Goal: Information Seeking & Learning: Understand process/instructions

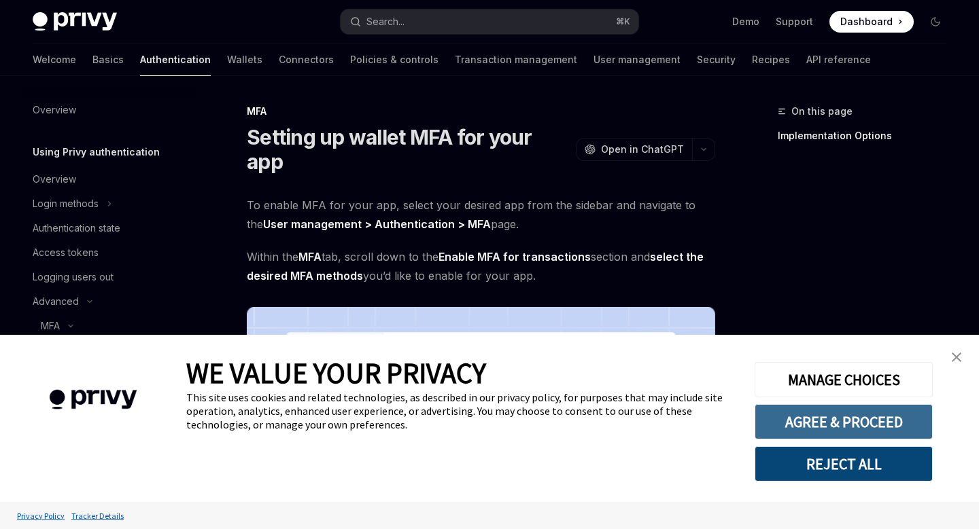
click at [810, 415] on button "AGREE & PROCEED" at bounding box center [843, 421] width 178 height 35
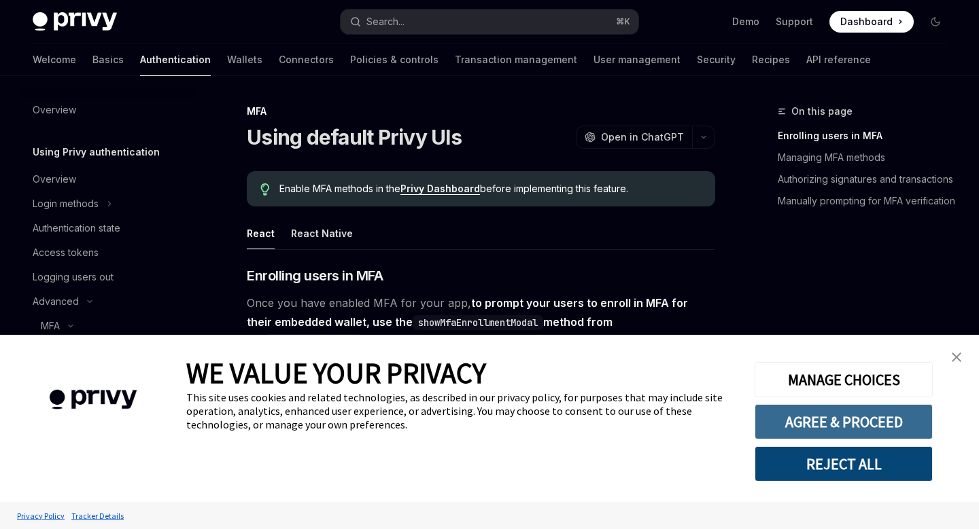
click at [797, 428] on button "AGREE & PROCEED" at bounding box center [843, 421] width 178 height 35
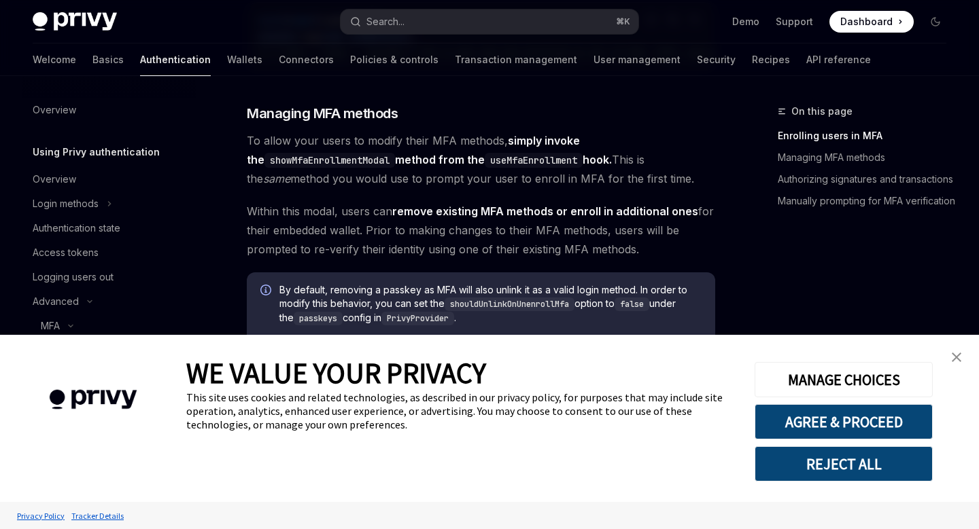
scroll to position [1021, 0]
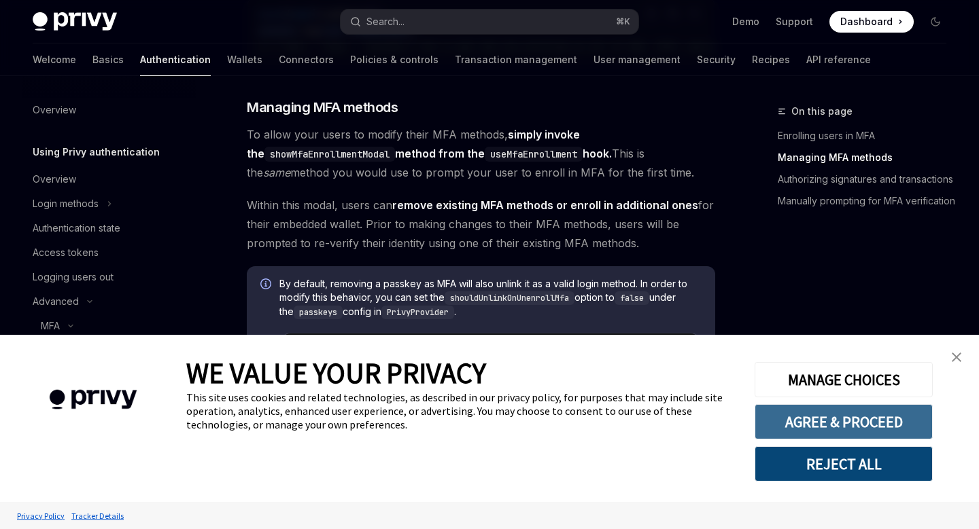
click at [822, 416] on button "AGREE & PROCEED" at bounding box center [843, 421] width 178 height 35
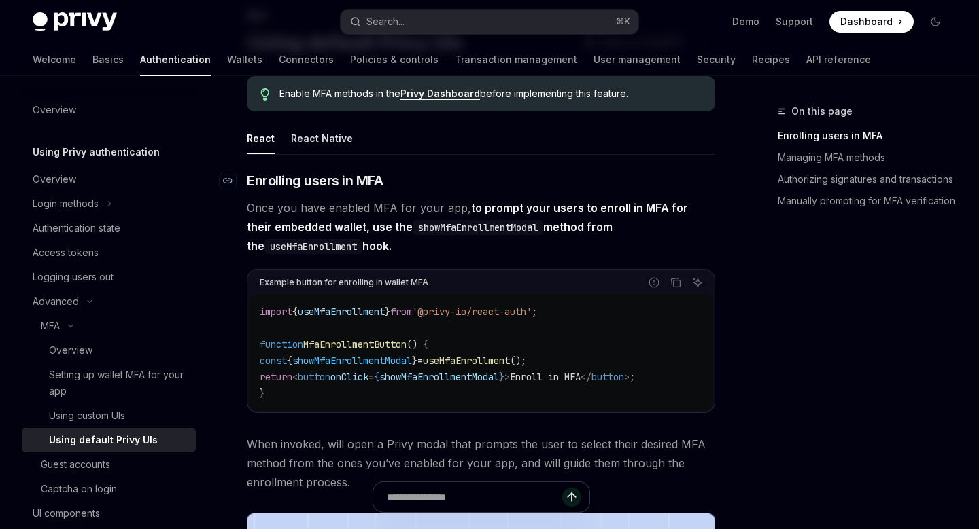
scroll to position [96, 0]
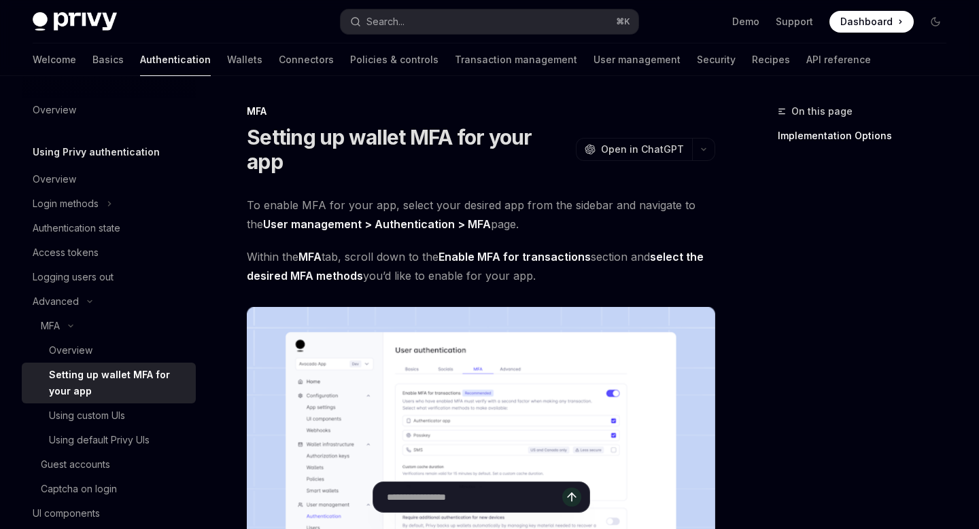
drag, startPoint x: 249, startPoint y: 177, endPoint x: 534, endPoint y: 255, distance: 294.7
click at [580, 248] on span "Within the MFA tab, scroll down to the Enable MFA for transactions section and …" at bounding box center [481, 266] width 468 height 38
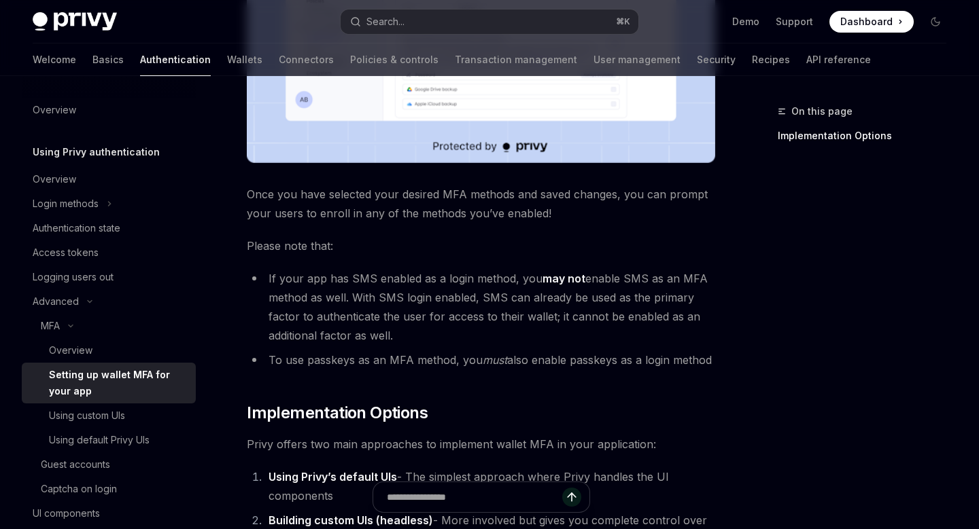
scroll to position [467, 0]
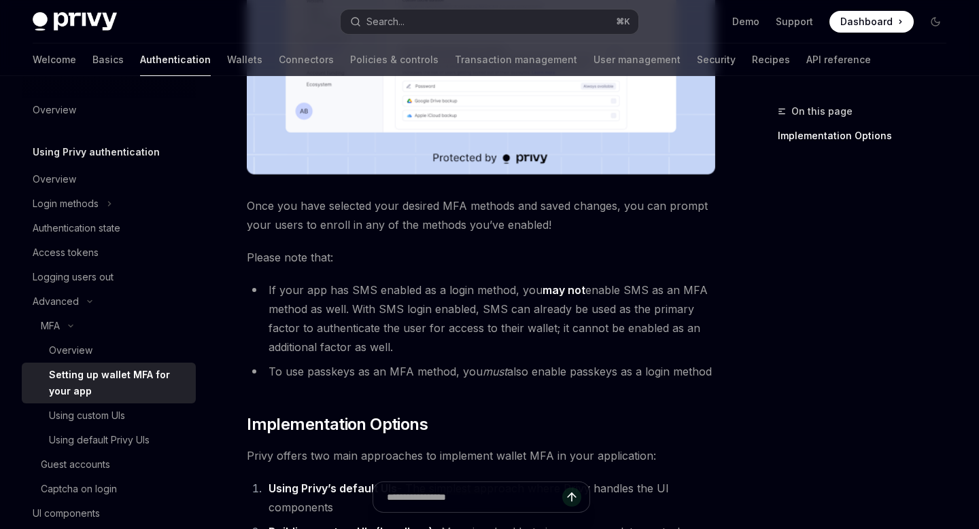
drag, startPoint x: 238, startPoint y: 178, endPoint x: 731, endPoint y: 343, distance: 520.1
click at [731, 343] on div "On this page Implementation Options MFA Setting up wallet MFA for your app Open…" at bounding box center [489, 194] width 935 height 1171
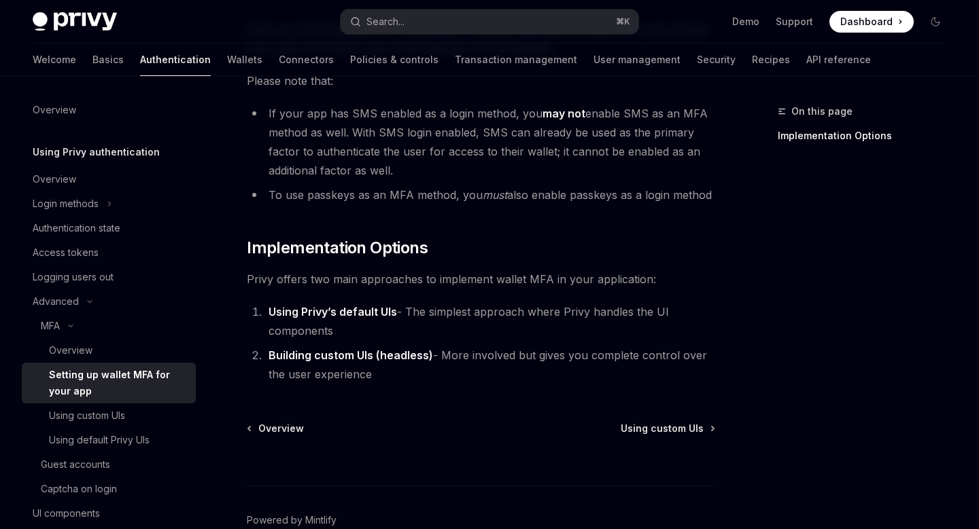
scroll to position [672, 0]
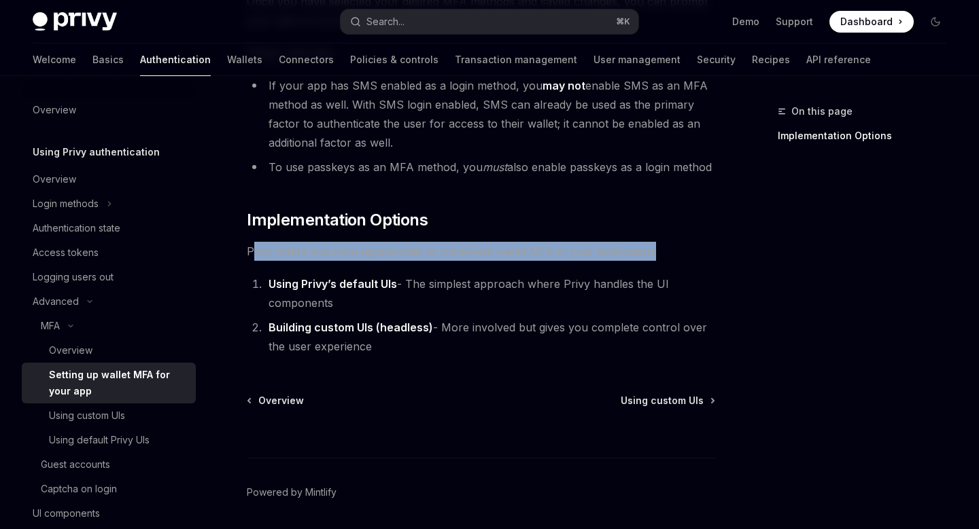
drag, startPoint x: 252, startPoint y: 223, endPoint x: 676, endPoint y: 228, distance: 424.2
click at [678, 242] on span "Privy offers two main approaches to implement wallet MFA in your application:" at bounding box center [481, 251] width 468 height 19
click at [669, 234] on div at bounding box center [669, 234] width 0 height 0
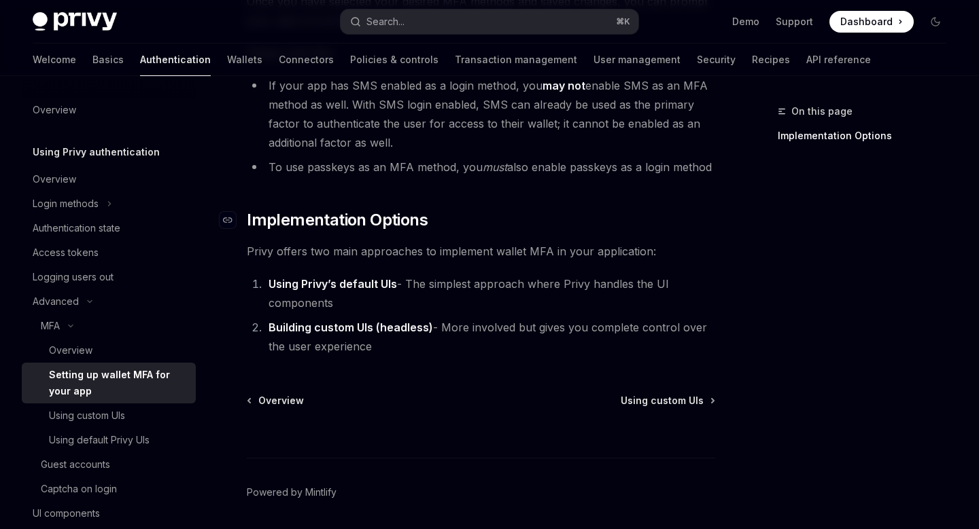
click at [570, 209] on h2 "​ Implementation Options" at bounding box center [481, 220] width 468 height 22
click at [373, 277] on strong "Using Privy’s default UIs" at bounding box center [332, 284] width 128 height 14
click at [434, 275] on li "Using Privy’s default UIs - The simplest approach where Privy handles the UI co…" at bounding box center [489, 294] width 451 height 38
click at [392, 321] on strong "Building custom UIs (headless)" at bounding box center [350, 328] width 164 height 14
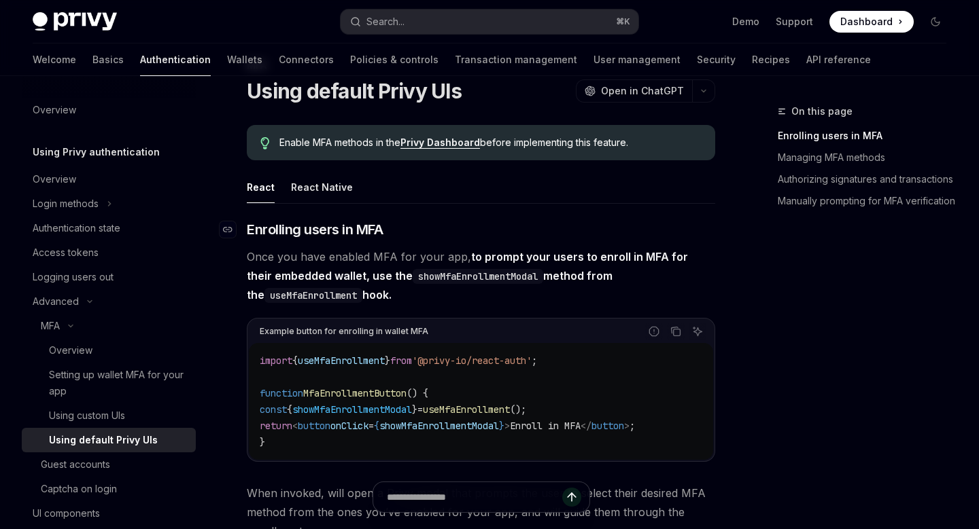
scroll to position [48, 0]
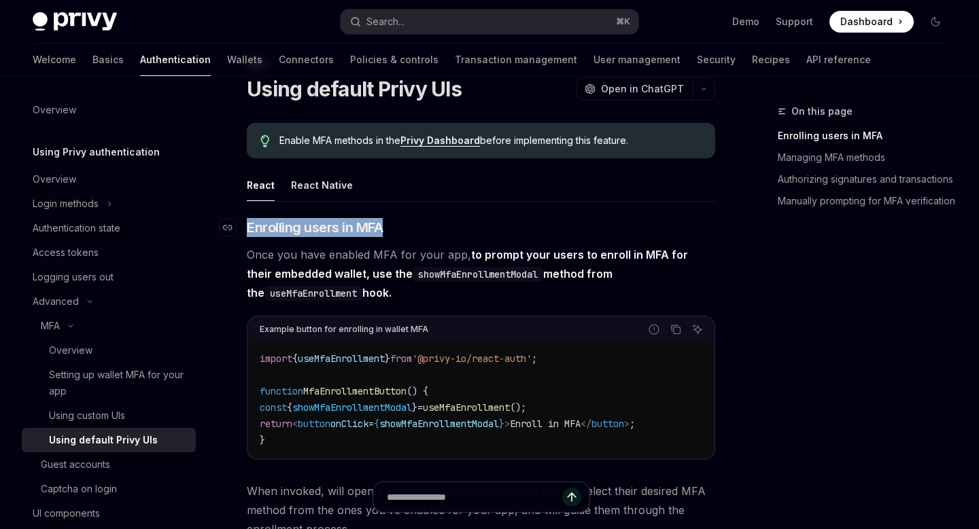
drag, startPoint x: 400, startPoint y: 224, endPoint x: 240, endPoint y: 223, distance: 159.7
click at [247, 223] on h3 "​ Enrolling users in MFA" at bounding box center [481, 227] width 468 height 19
click at [231, 201] on div at bounding box center [231, 201] width 0 height 0
click at [470, 262] on span "Once you have enabled MFA for your app, to prompt your users to enroll in MFA f…" at bounding box center [481, 273] width 468 height 57
drag, startPoint x: 249, startPoint y: 251, endPoint x: 405, endPoint y: 298, distance: 162.6
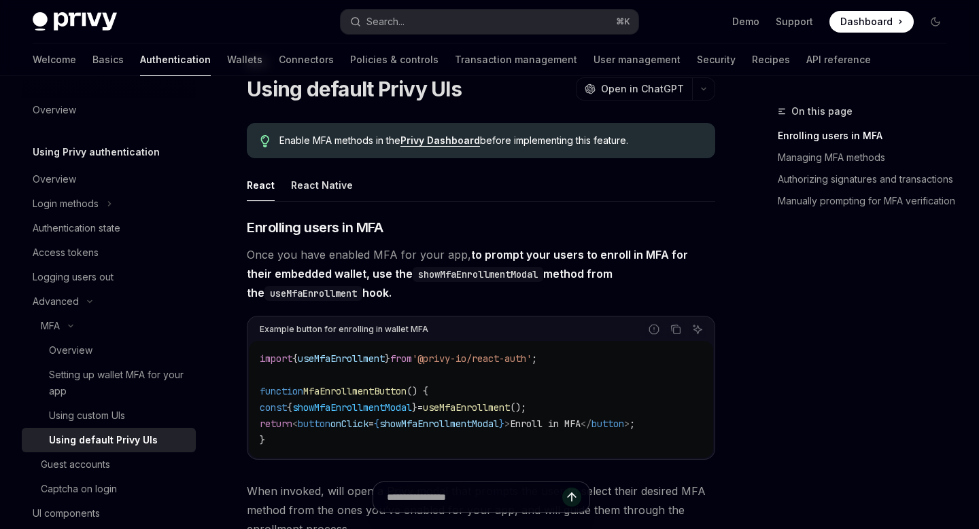
click at [405, 298] on span "Once you have enabled MFA for your app, to prompt your users to enroll in MFA f…" at bounding box center [481, 273] width 468 height 57
click at [396, 302] on div at bounding box center [396, 302] width 0 height 0
click at [433, 286] on span "Once you have enabled MFA for your app, to prompt your users to enroll in MFA f…" at bounding box center [481, 273] width 468 height 57
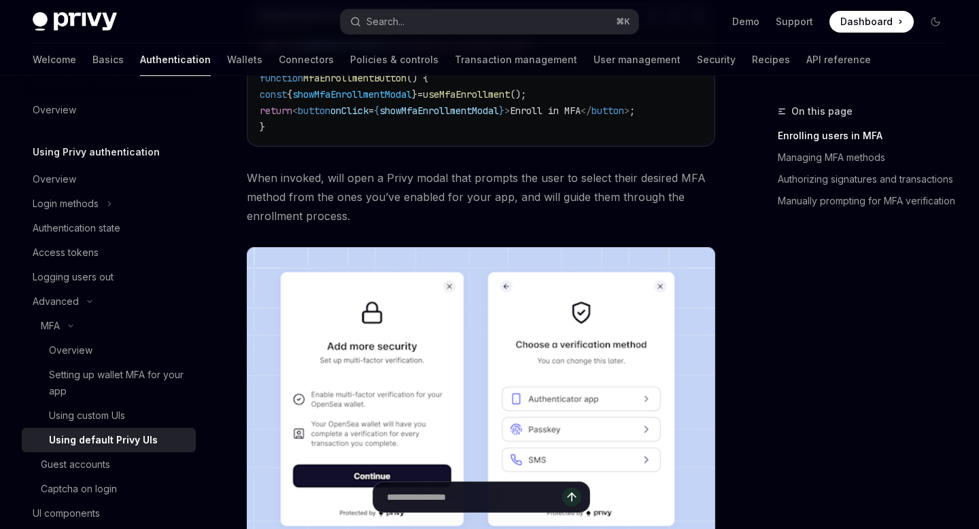
scroll to position [365, 0]
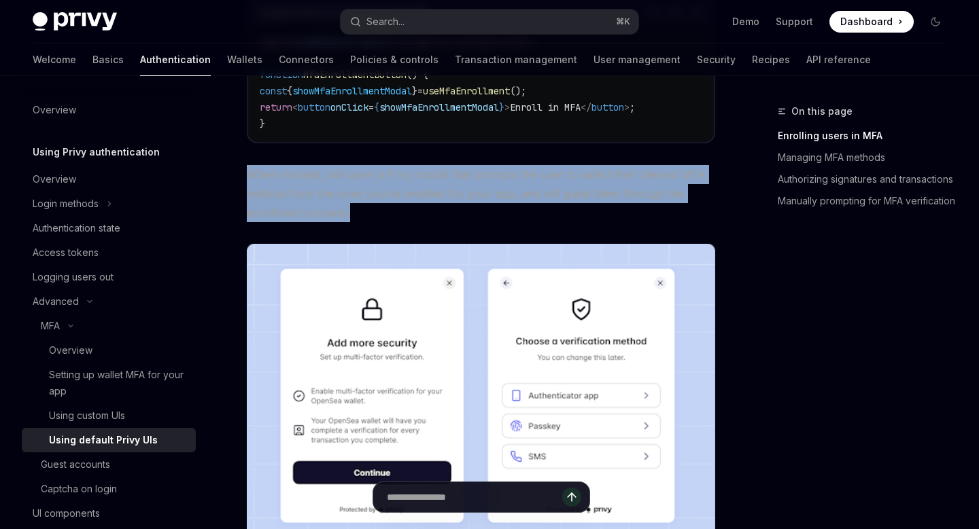
drag, startPoint x: 247, startPoint y: 174, endPoint x: 362, endPoint y: 217, distance: 122.0
click at [362, 217] on span "When invoked, will open a Privy modal that prompts the user to select their des…" at bounding box center [481, 193] width 468 height 57
click at [353, 220] on div at bounding box center [353, 220] width 0 height 0
click at [376, 208] on span "When invoked, will open a Privy modal that prompts the user to select their des…" at bounding box center [481, 193] width 468 height 57
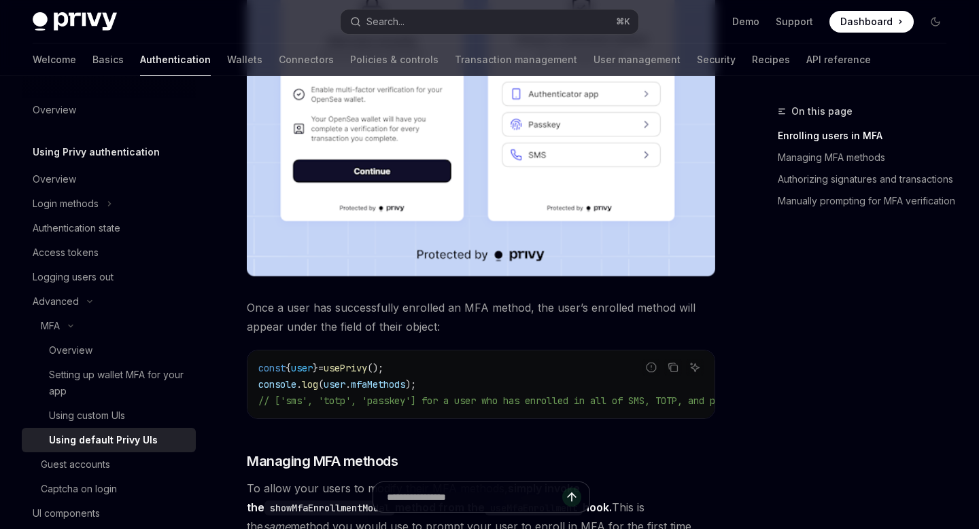
scroll to position [730, 0]
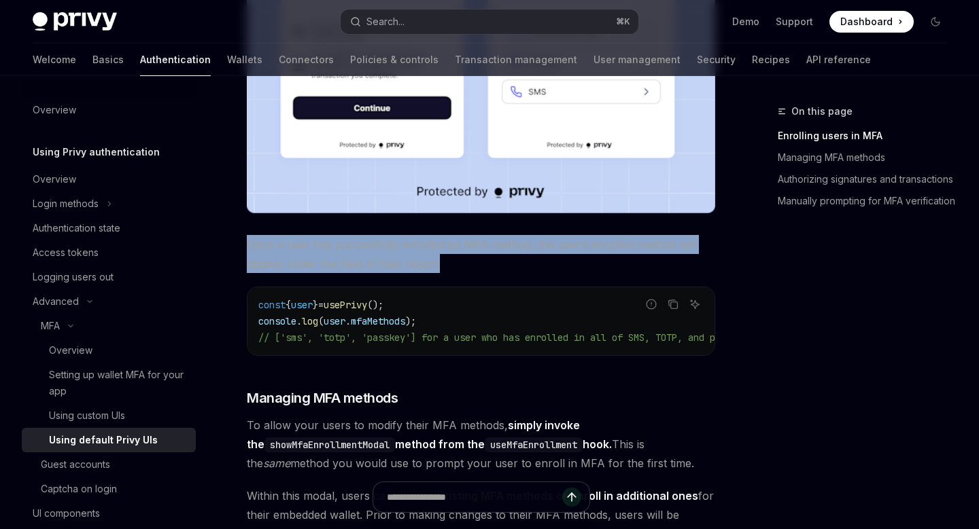
drag, startPoint x: 247, startPoint y: 245, endPoint x: 453, endPoint y: 268, distance: 206.6
click at [453, 268] on span "Once a user has successfully enrolled an MFA method, the user’s enrolled method…" at bounding box center [481, 254] width 468 height 38
click at [444, 271] on div at bounding box center [444, 271] width 0 height 0
click at [453, 253] on span "Once a user has successfully enrolled an MFA method, the user’s enrolled method…" at bounding box center [481, 254] width 468 height 38
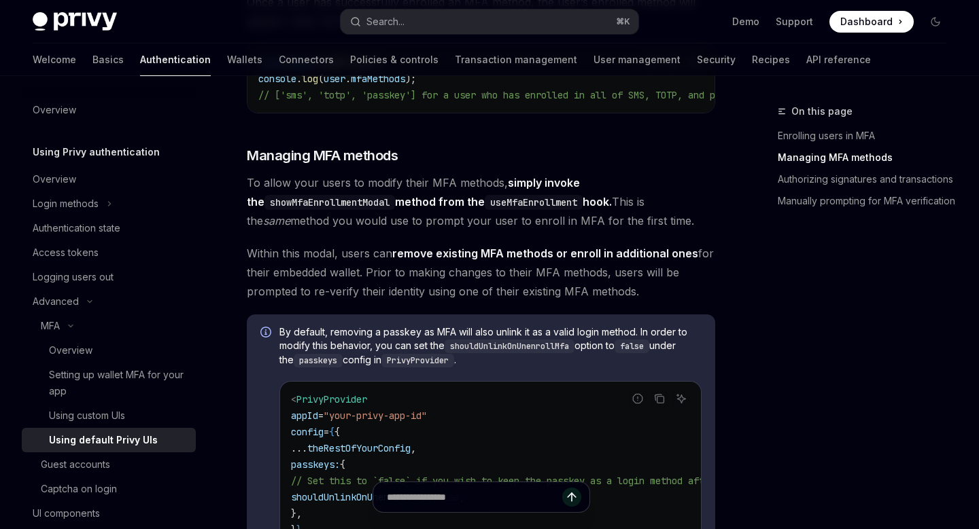
scroll to position [1030, 0]
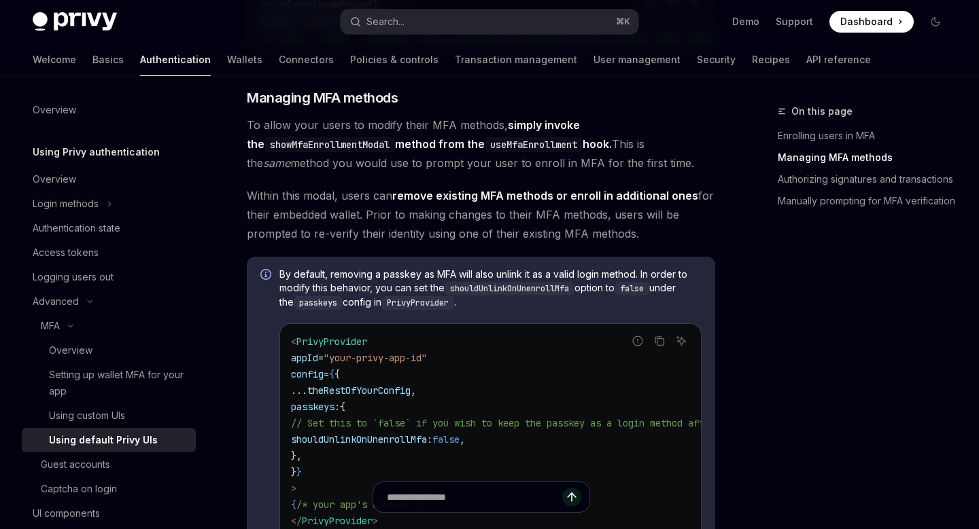
drag, startPoint x: 244, startPoint y: 131, endPoint x: 654, endPoint y: 230, distance: 421.9
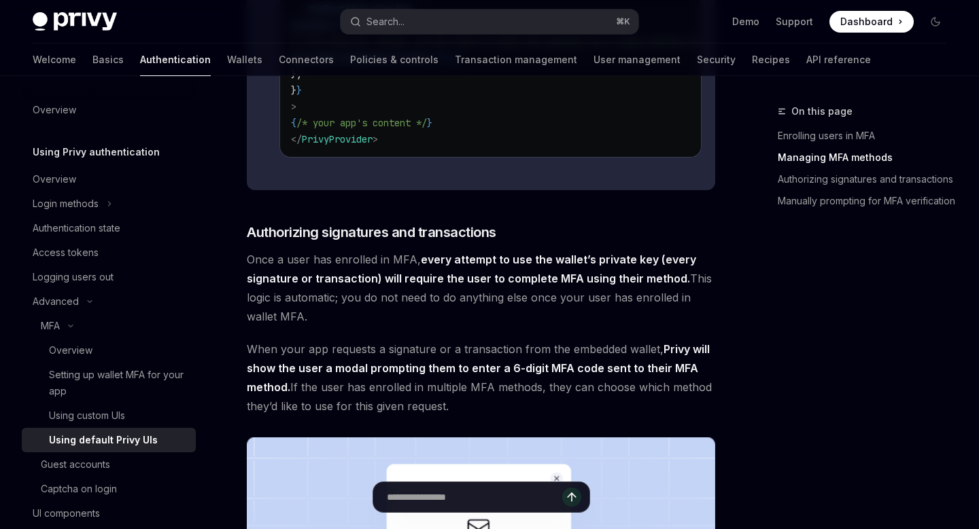
scroll to position [1518, 0]
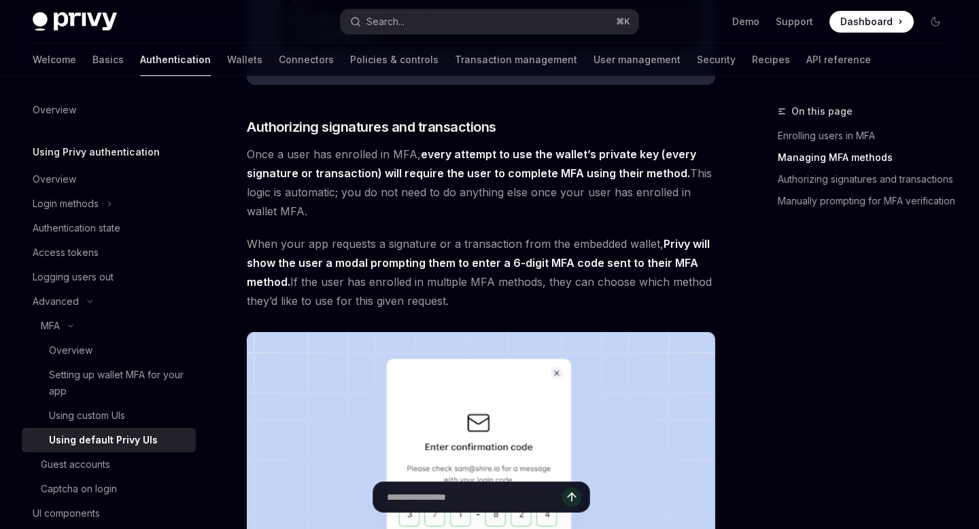
drag, startPoint x: 243, startPoint y: 164, endPoint x: 487, endPoint y: 306, distance: 282.3
click at [487, 306] on div "MFA Using default Privy UIs OpenAI Open in ChatGPT OpenAI Open in ChatGPT Enabl…" at bounding box center [353, 172] width 729 height 3173
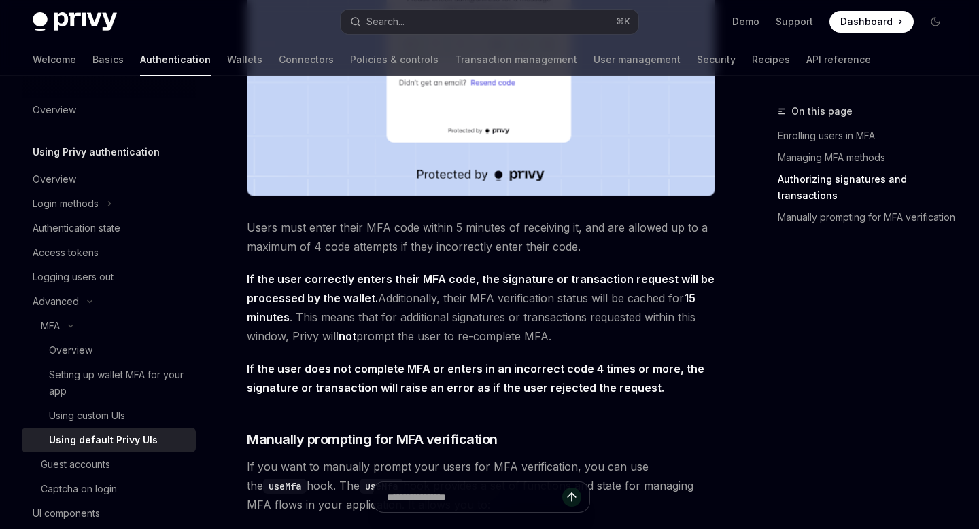
scroll to position [2071, 0]
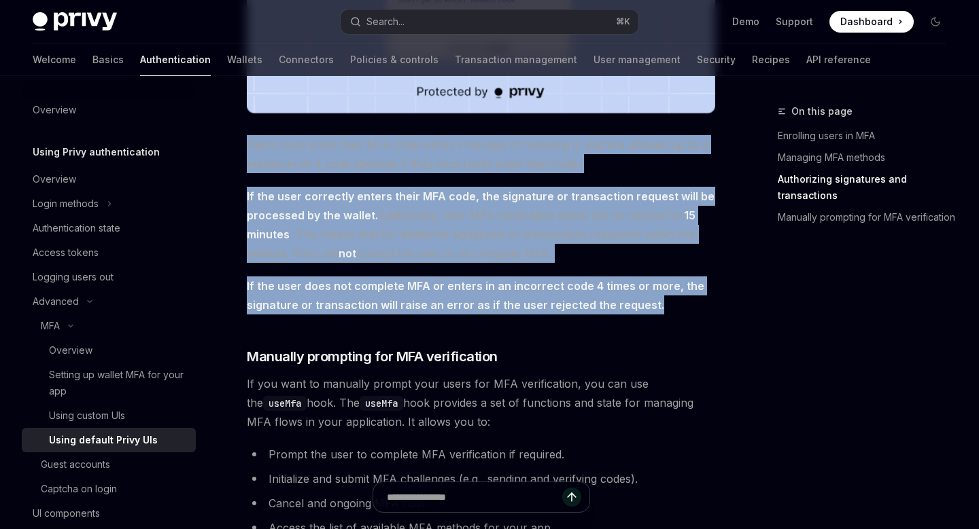
drag, startPoint x: 248, startPoint y: 154, endPoint x: 655, endPoint y: 320, distance: 439.9
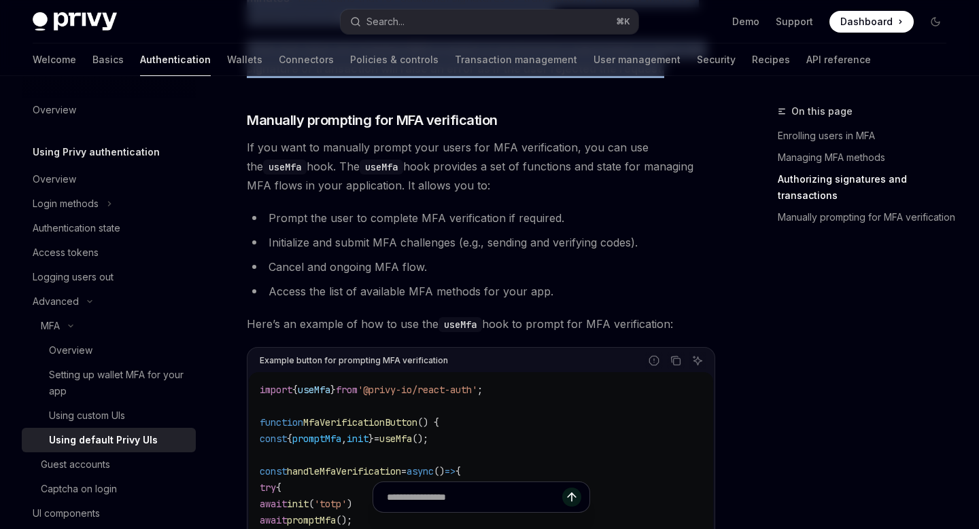
scroll to position [2259, 0]
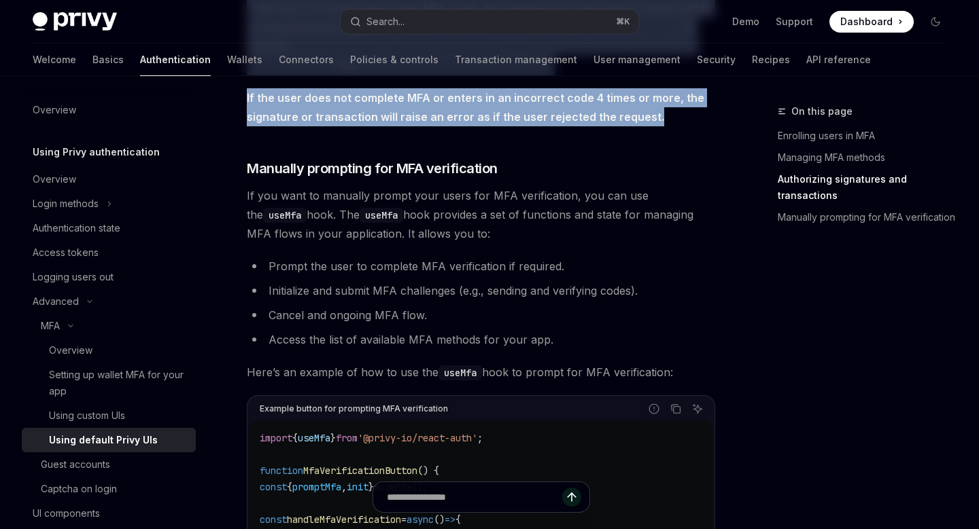
drag, startPoint x: 245, startPoint y: 198, endPoint x: 437, endPoint y: 249, distance: 198.8
click at [428, 251] on div at bounding box center [428, 251] width 0 height 0
click at [500, 242] on span "If you want to manually prompt your users for MFA verification, you can use the…" at bounding box center [481, 214] width 468 height 57
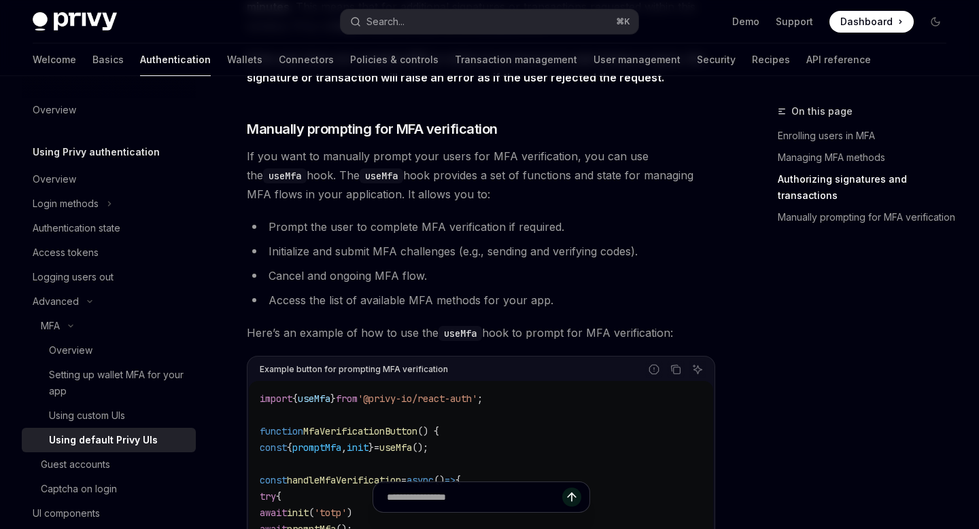
scroll to position [2316, 0]
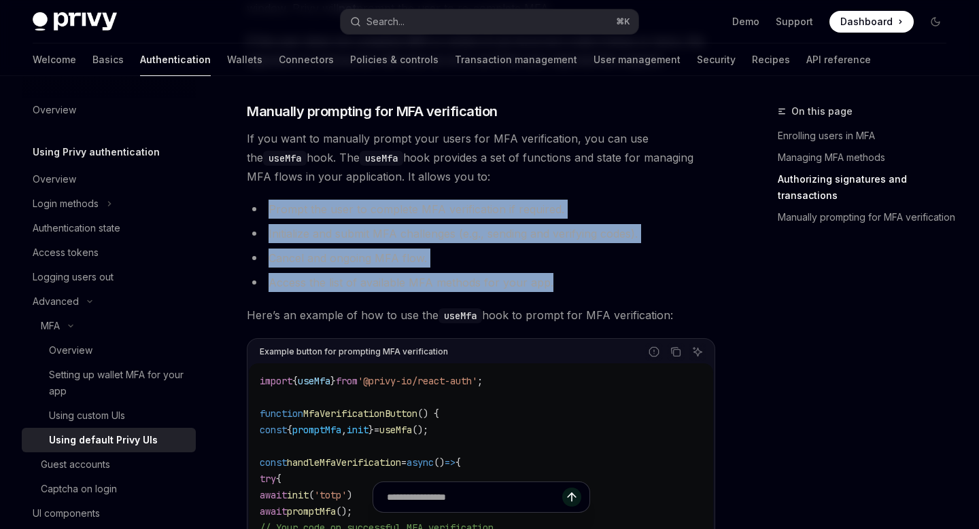
drag, startPoint x: 262, startPoint y: 218, endPoint x: 559, endPoint y: 298, distance: 306.8
click at [559, 292] on ul "Prompt the user to complete MFA verification if required. Initialize and submit…" at bounding box center [481, 246] width 468 height 92
click at [550, 300] on div at bounding box center [550, 300] width 0 height 0
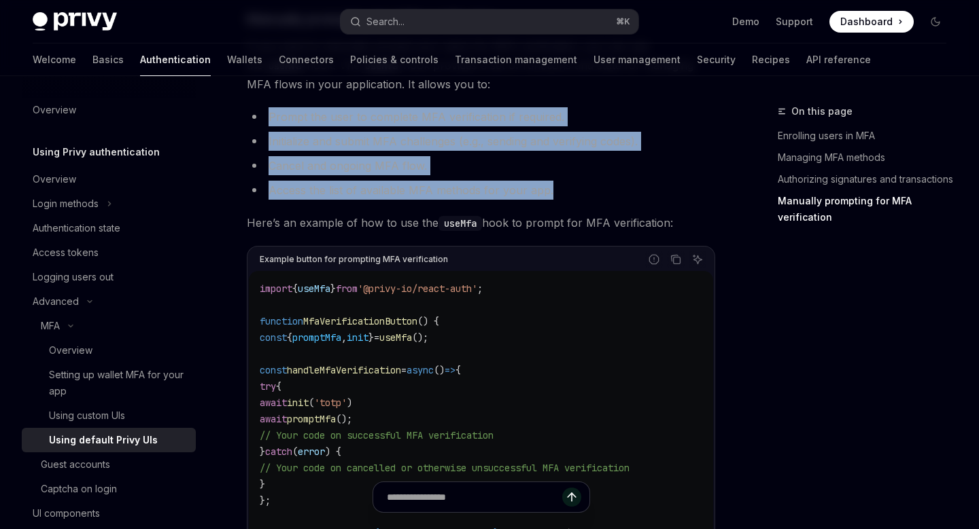
scroll to position [2412, 0]
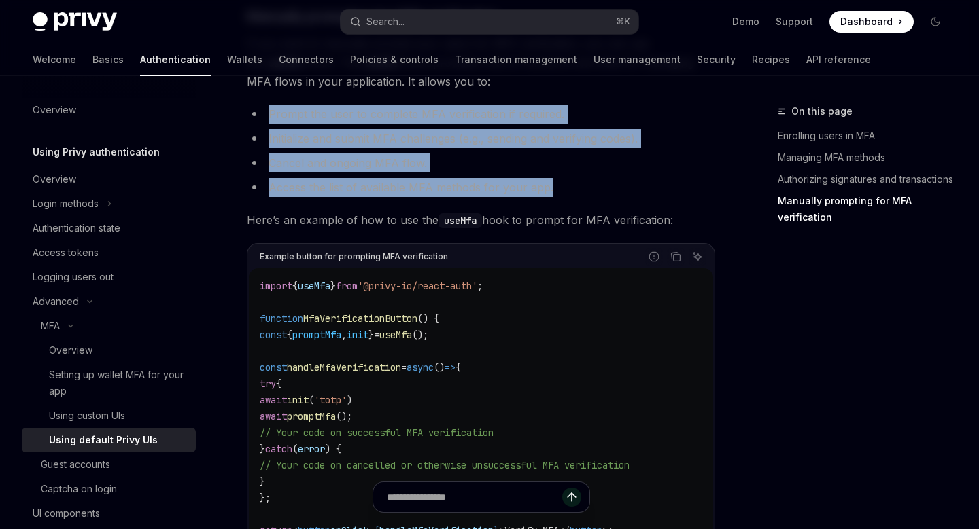
click at [577, 197] on li "Access the list of available MFA methods for your app." at bounding box center [481, 187] width 468 height 19
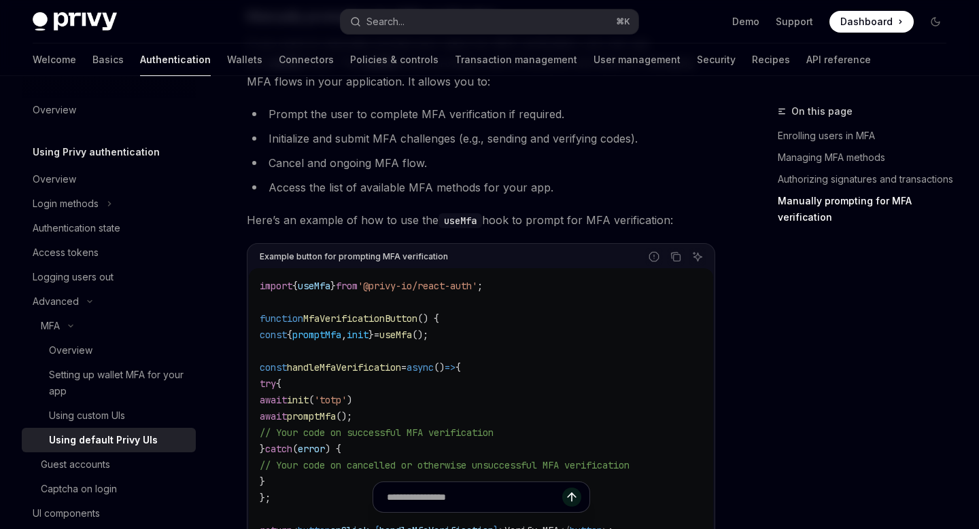
click at [399, 230] on span "Here’s an example of how to use the useMfa hook to prompt for MFA verification:" at bounding box center [481, 220] width 468 height 19
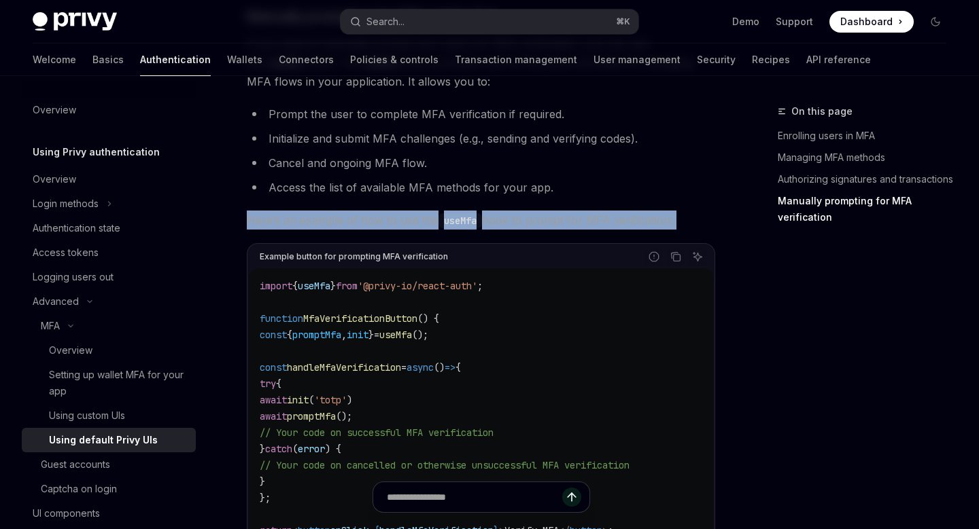
click at [399, 230] on span "Here’s an example of how to use the useMfa hook to prompt for MFA verification:" at bounding box center [481, 220] width 468 height 19
click at [390, 239] on div at bounding box center [390, 239] width 0 height 0
click at [408, 226] on span "Here’s an example of how to use the useMfa hook to prompt for MFA verification:" at bounding box center [481, 220] width 468 height 19
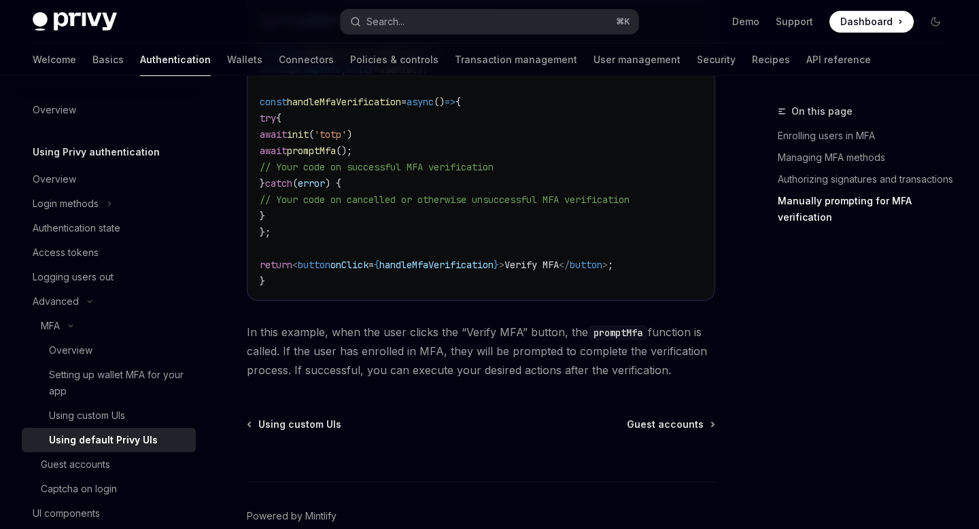
scroll to position [2678, 0]
drag, startPoint x: 240, startPoint y: 349, endPoint x: 678, endPoint y: 391, distance: 440.4
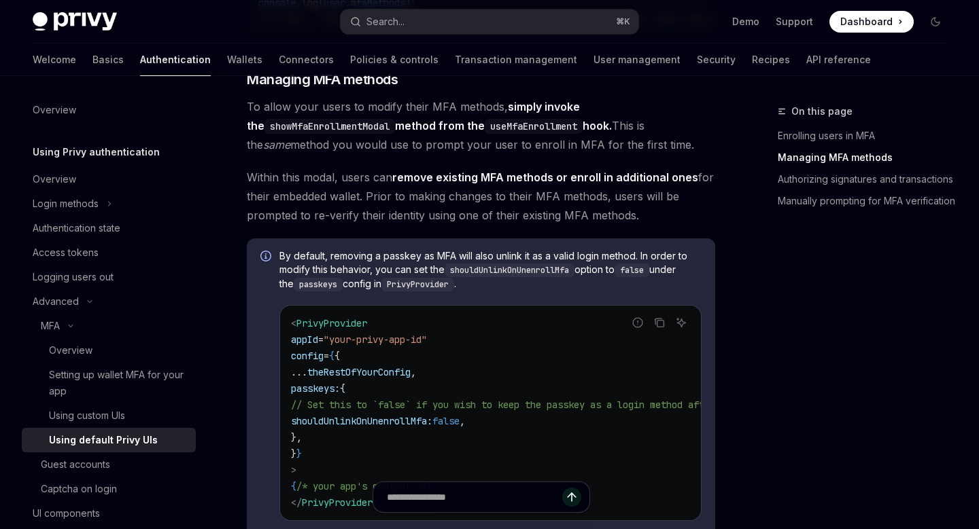
scroll to position [1048, 0]
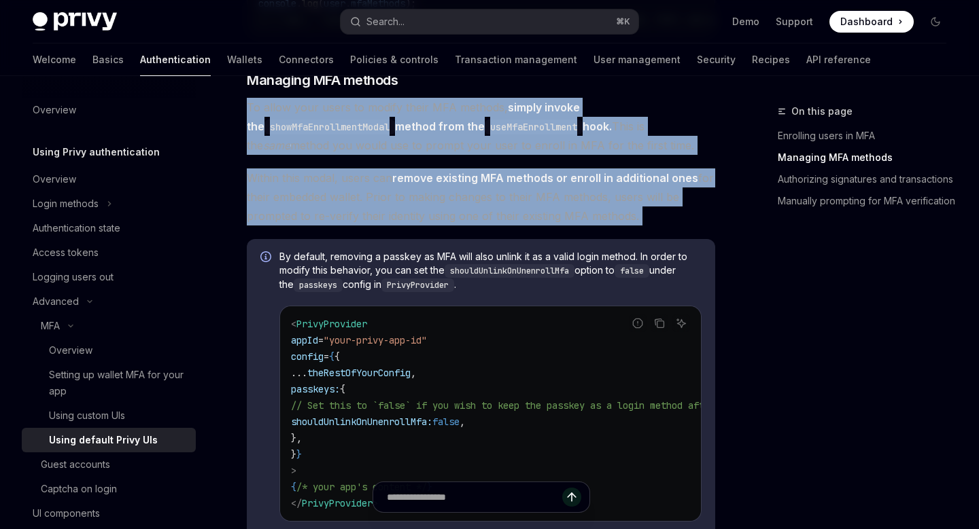
drag, startPoint x: 246, startPoint y: 108, endPoint x: 669, endPoint y: 238, distance: 442.3
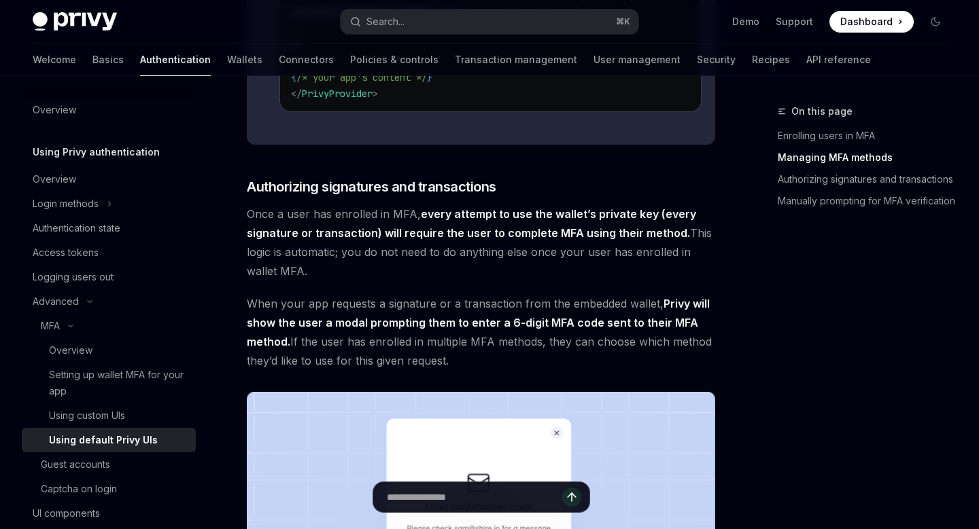
scroll to position [1494, 0]
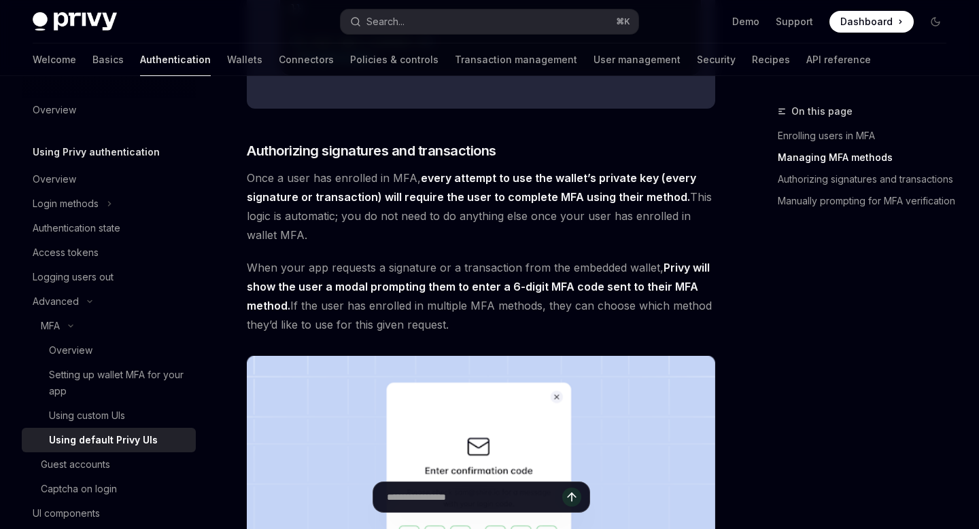
drag, startPoint x: 249, startPoint y: 181, endPoint x: 627, endPoint y: 333, distance: 407.8
click at [627, 333] on div "​ Enrolling users in MFA Once you have enabled MFA for your app, to prompt your…" at bounding box center [481, 167] width 468 height 2791
click at [258, 193] on span "Once a user has enrolled in MFA, every attempt to use the wallet’s private key …" at bounding box center [481, 207] width 468 height 76
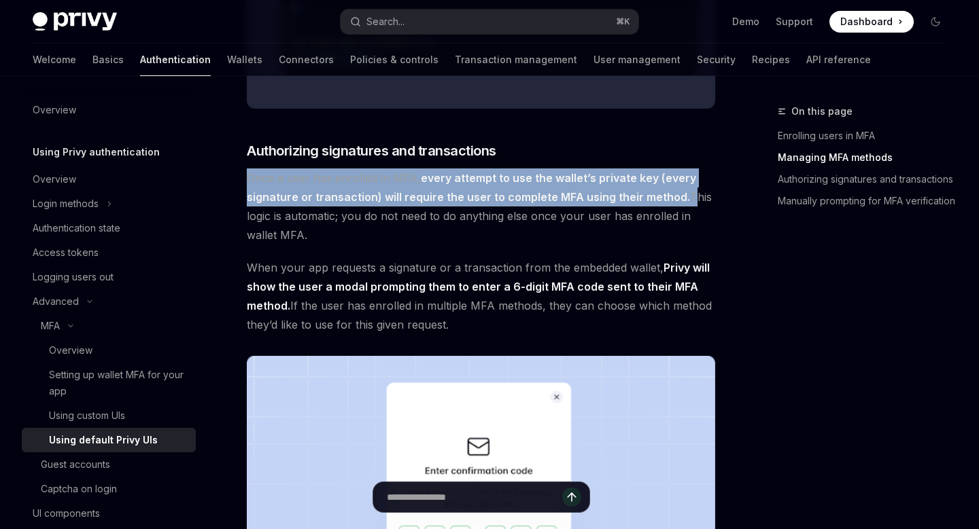
drag, startPoint x: 247, startPoint y: 189, endPoint x: 681, endPoint y: 211, distance: 434.9
click at [681, 211] on span "Once a user has enrolled in MFA, every attempt to use the wallet’s private key …" at bounding box center [481, 207] width 468 height 76
copy span "Once a user has enrolled in MFA, every attempt to use the wallet’s private key …"
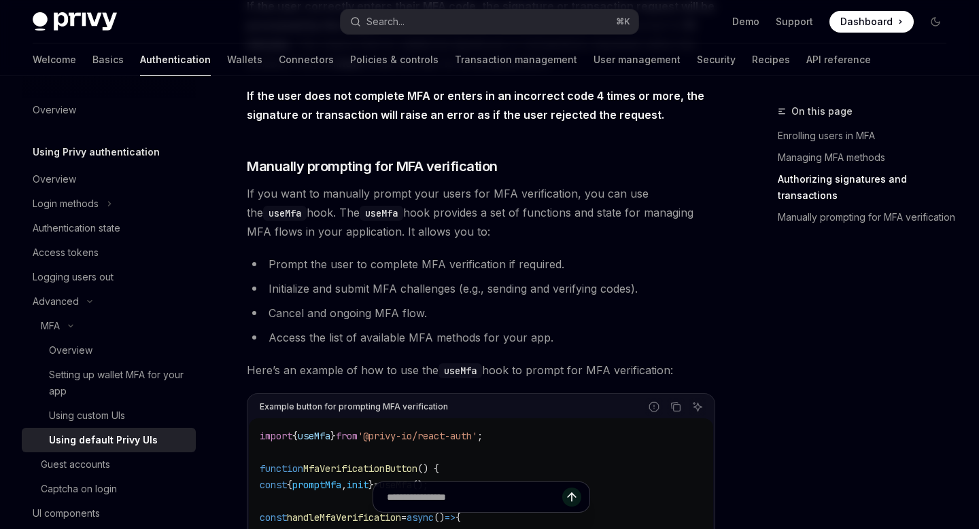
click at [442, 241] on span "If you want to manually prompt your users for MFA verification, you can use the…" at bounding box center [481, 212] width 468 height 57
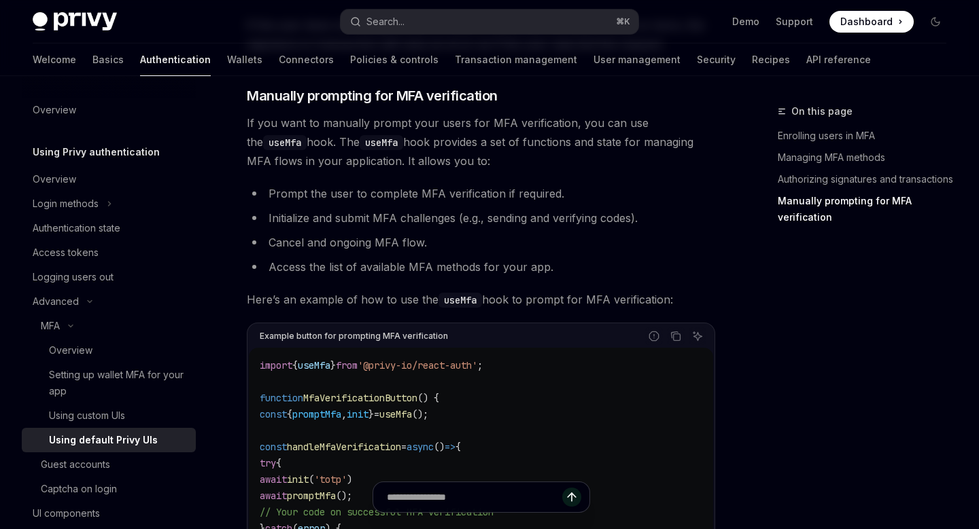
scroll to position [2333, 0]
click at [302, 104] on span "Manually prompting for MFA verification" at bounding box center [372, 94] width 251 height 19
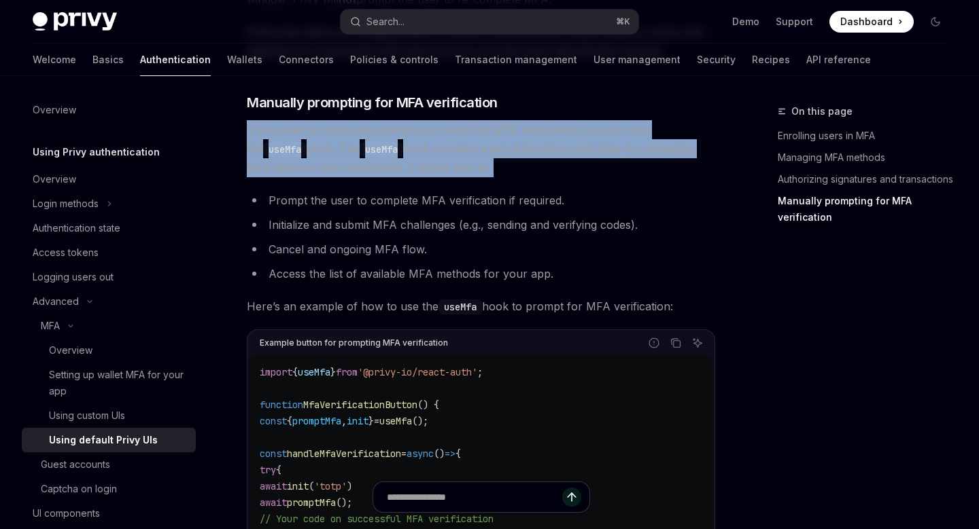
drag, startPoint x: 241, startPoint y: 133, endPoint x: 450, endPoint y: 190, distance: 216.3
click at [441, 186] on div at bounding box center [441, 186] width 0 height 0
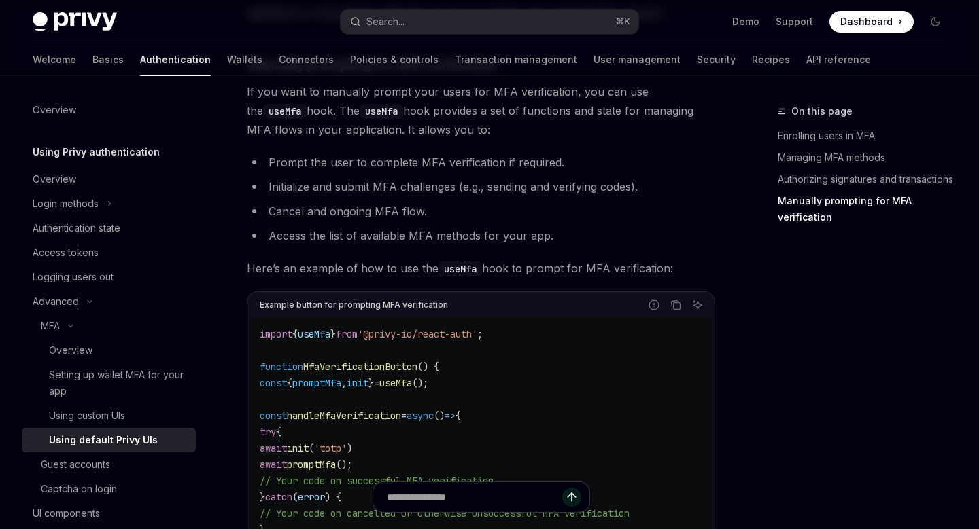
click at [672, 187] on ul "Prompt the user to complete MFA verification if required. Initialize and submit…" at bounding box center [481, 199] width 468 height 92
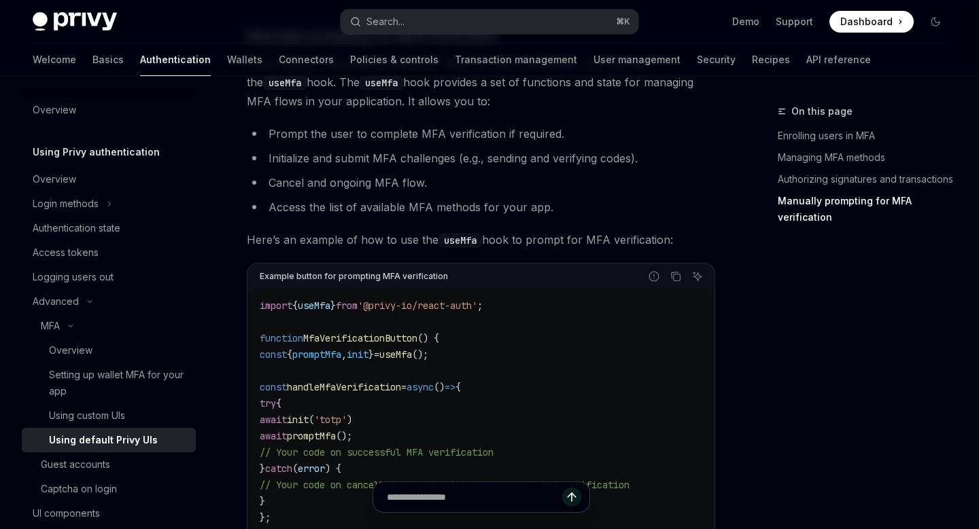
scroll to position [2339, 0]
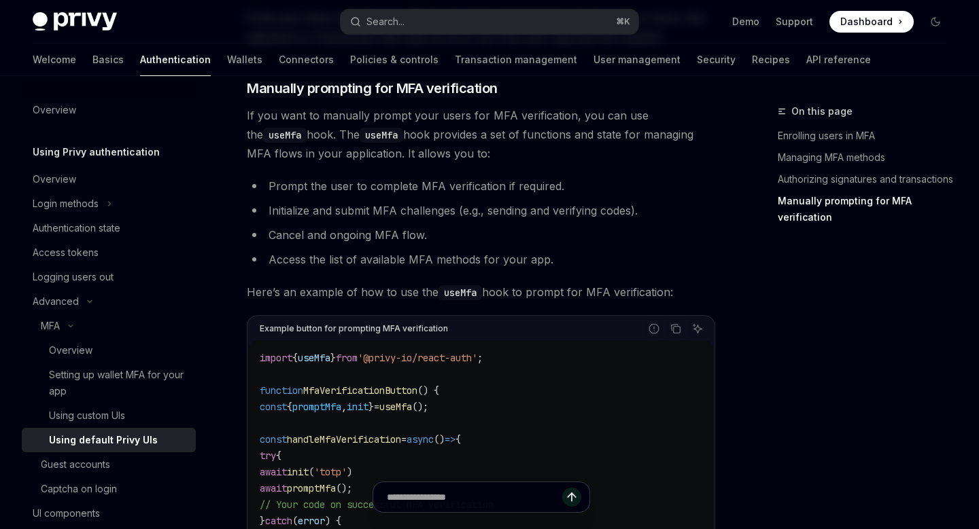
drag, startPoint x: 238, startPoint y: 122, endPoint x: 459, endPoint y: 158, distance: 223.8
click at [450, 171] on div at bounding box center [450, 171] width 0 height 0
click at [459, 152] on span "If you want to manually prompt your users for MFA verification, you can use the…" at bounding box center [481, 134] width 468 height 57
drag, startPoint x: 242, startPoint y: 124, endPoint x: 681, endPoint y: 303, distance: 474.3
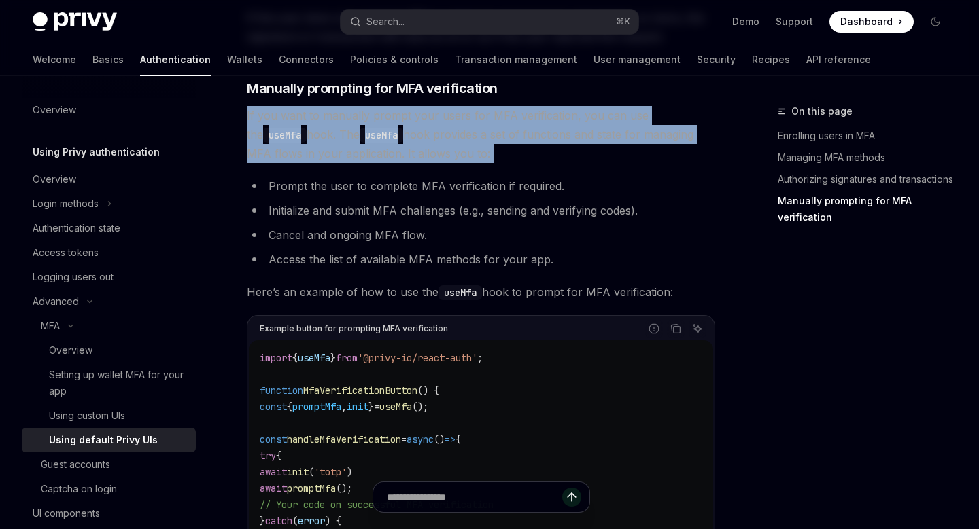
drag, startPoint x: 239, startPoint y: 122, endPoint x: 443, endPoint y: 180, distance: 212.1
click at [434, 171] on div at bounding box center [434, 171] width 0 height 0
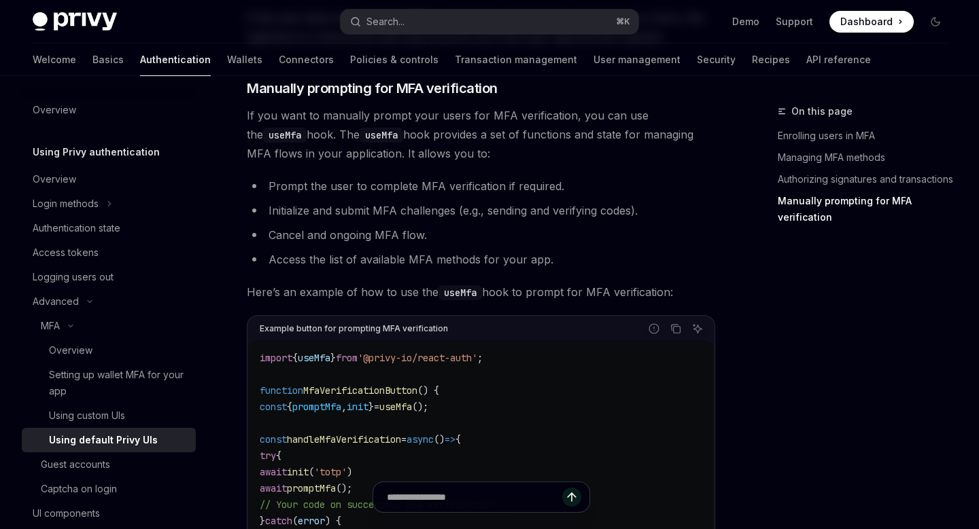
click at [442, 163] on span "If you want to manually prompt your users for MFA verification, you can use the…" at bounding box center [481, 134] width 468 height 57
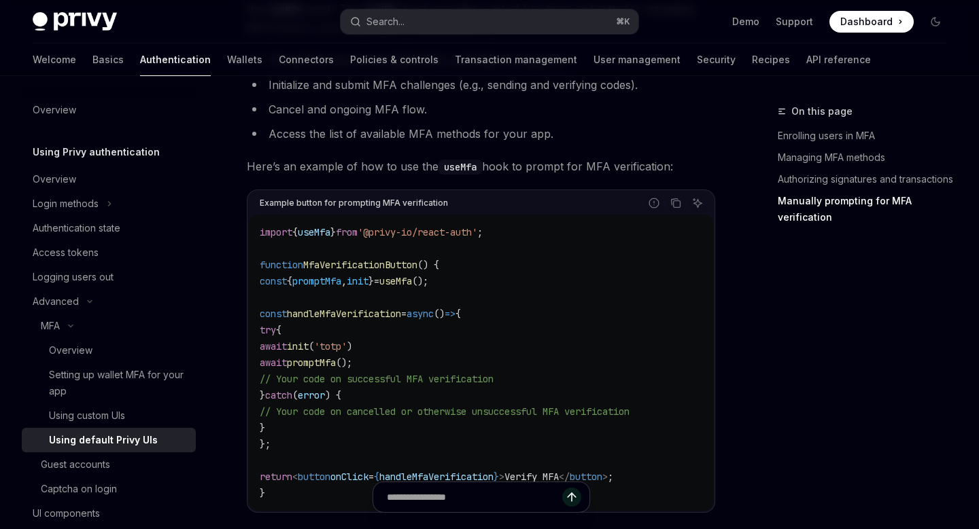
scroll to position [2763, 0]
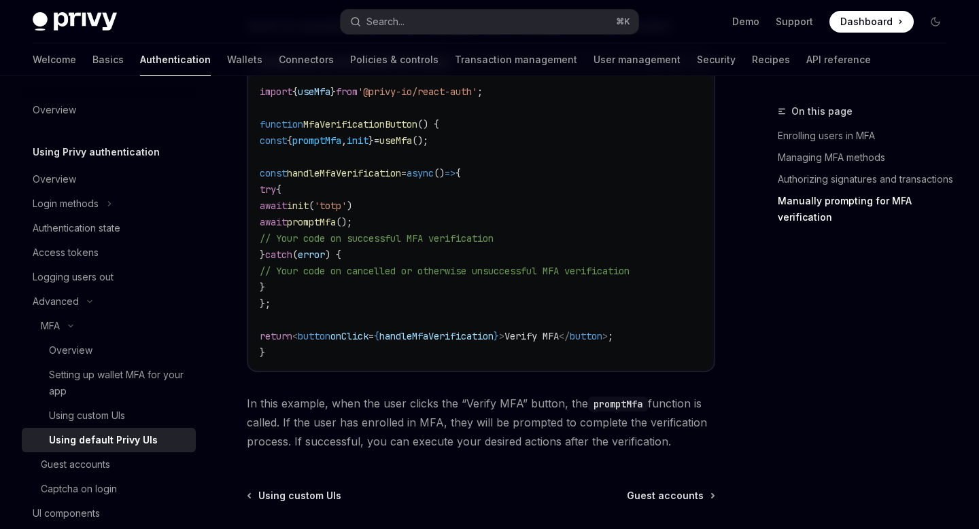
scroll to position [2377, 0]
